Goal: Check status: Check status

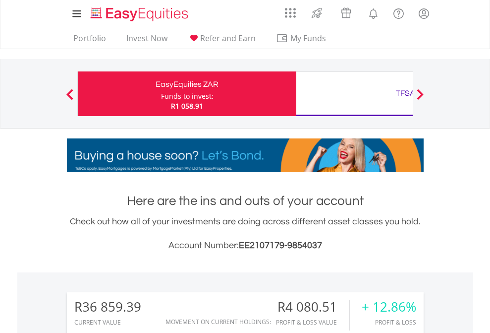
scroll to position [95, 156]
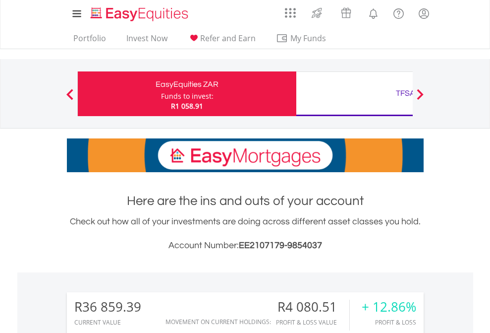
click at [161, 94] on div "Funds to invest:" at bounding box center [187, 96] width 53 height 10
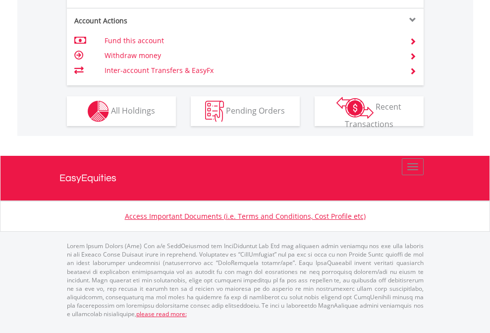
scroll to position [931, 0]
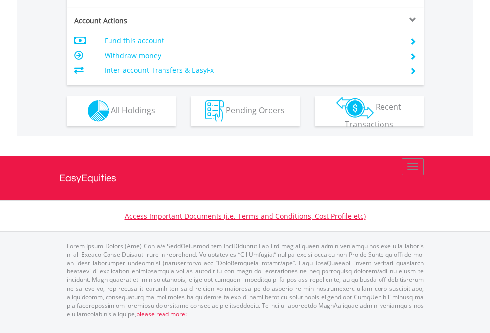
scroll to position [927, 0]
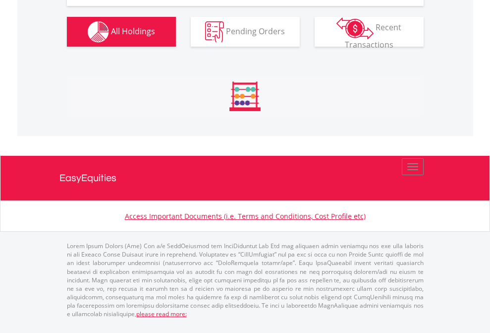
scroll to position [95, 156]
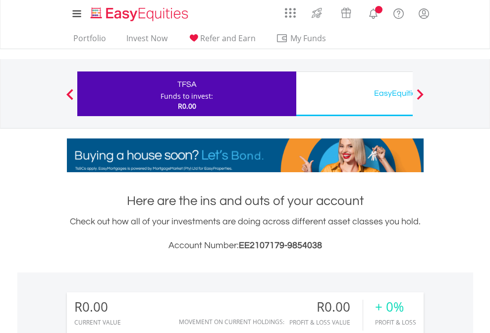
scroll to position [95, 156]
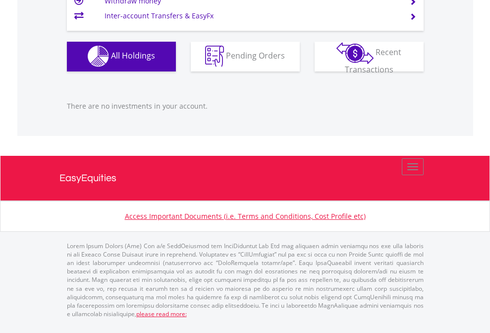
scroll to position [982, 0]
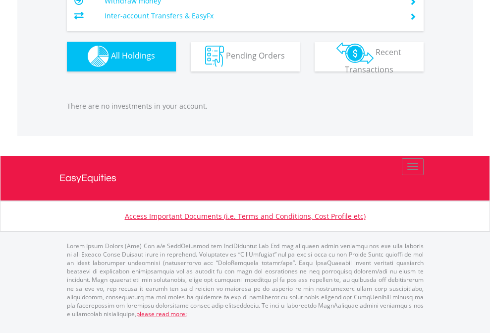
scroll to position [95, 156]
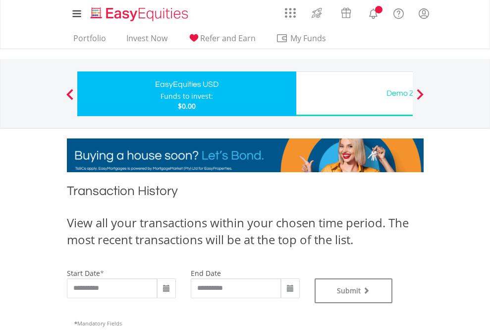
type input "**********"
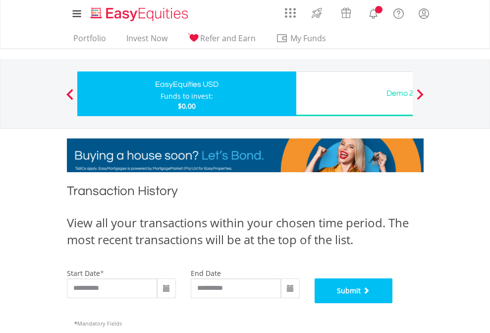
click at [393, 303] on button "Submit" at bounding box center [354, 290] width 78 height 25
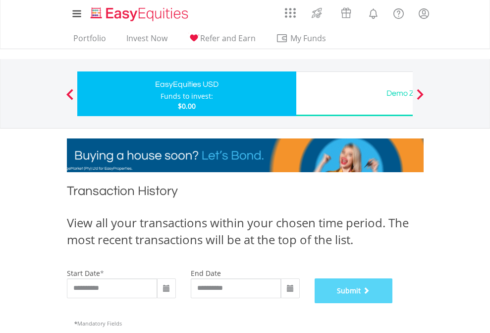
scroll to position [402, 0]
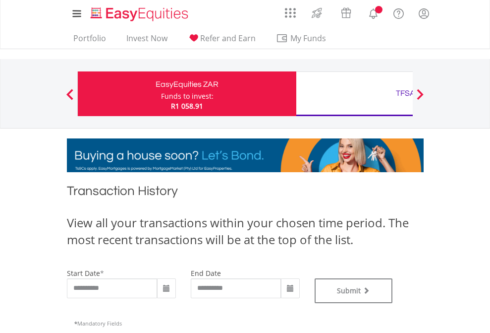
click at [355, 94] on div "TFSA" at bounding box center [405, 93] width 207 height 14
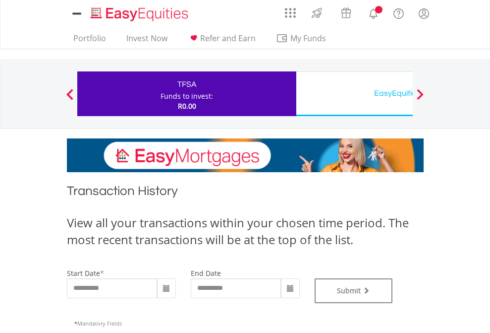
type input "**********"
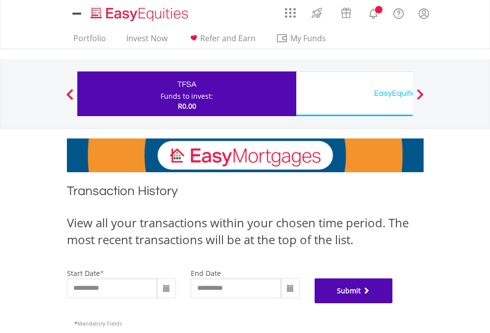
click at [393, 303] on button "Submit" at bounding box center [354, 290] width 78 height 25
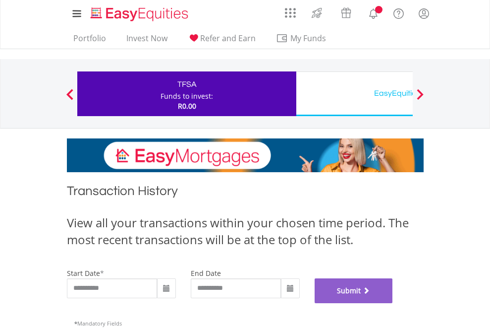
scroll to position [402, 0]
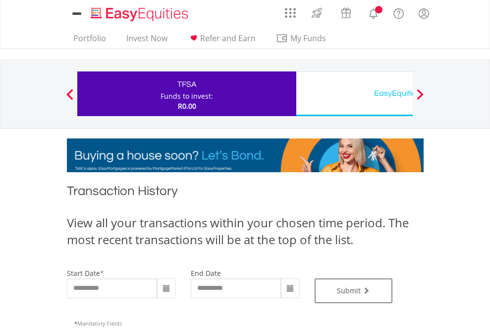
click at [355, 94] on div "EasyEquities USD" at bounding box center [405, 93] width 207 height 14
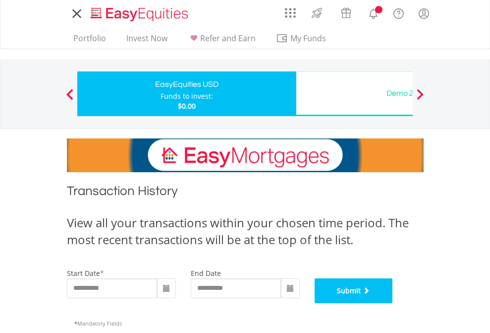
click at [393, 303] on button "Submit" at bounding box center [354, 290] width 78 height 25
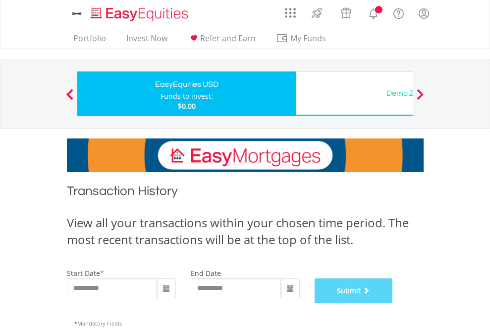
scroll to position [402, 0]
